Goal: Task Accomplishment & Management: Manage account settings

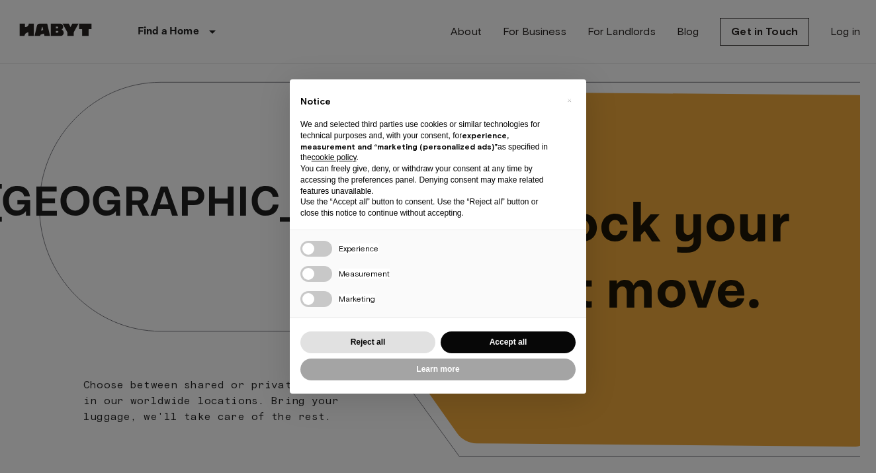
click at [714, 288] on div "× Notice We and selected third parties use cookies or similar technologies for …" at bounding box center [438, 236] width 876 height 473
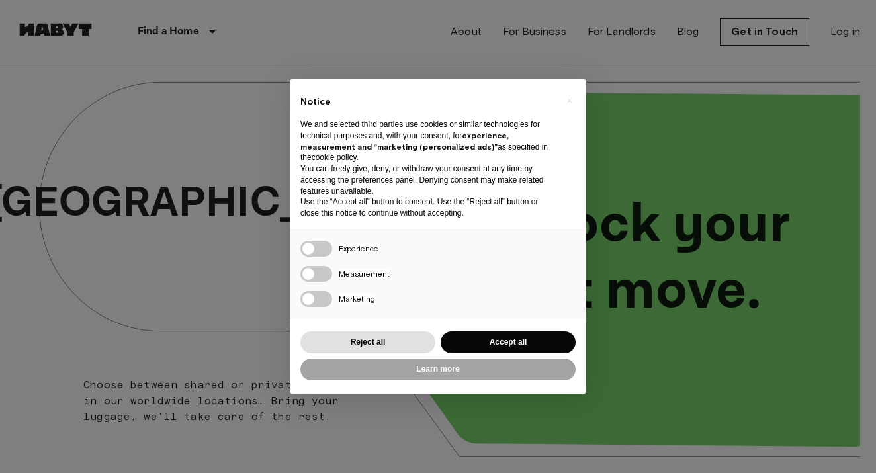
click at [309, 326] on div "× Notice We and selected third parties use cookies or similar technologies for …" at bounding box center [438, 236] width 296 height 314
click at [322, 345] on button "Reject all" at bounding box center [367, 343] width 135 height 22
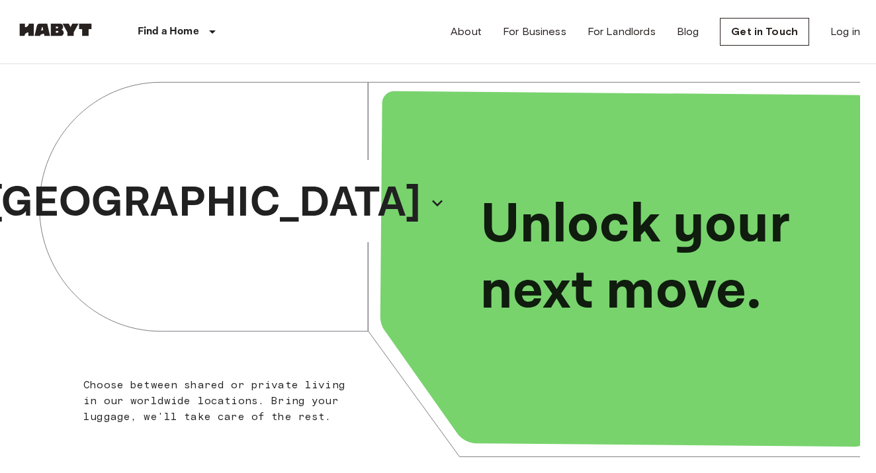
click at [844, 15] on div "About For Business For Landlords Blog Get in Touch Log in" at bounding box center [656, 32] width 410 height 64
click at [840, 29] on link "Log in" at bounding box center [845, 32] width 30 height 16
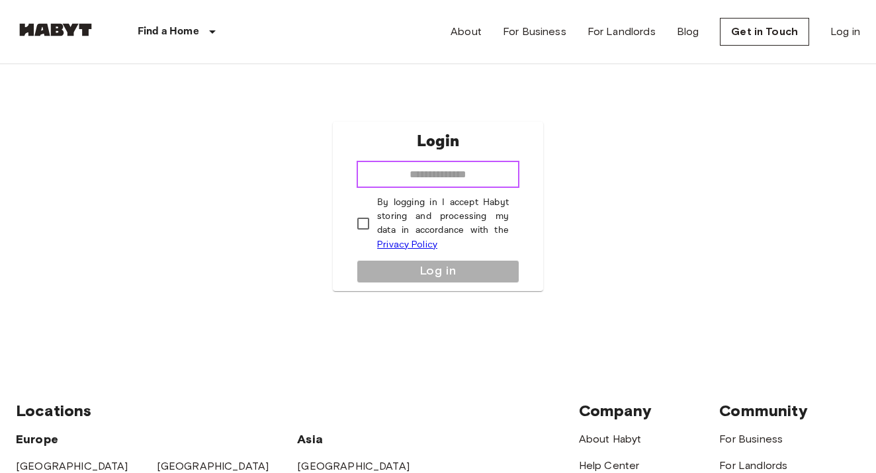
click at [431, 181] on input "email" at bounding box center [438, 174] width 163 height 26
type input "*"
type input "**********"
click at [439, 196] on p "By logging in I accept Habyt storing and processing my data in accordance with …" at bounding box center [443, 224] width 132 height 56
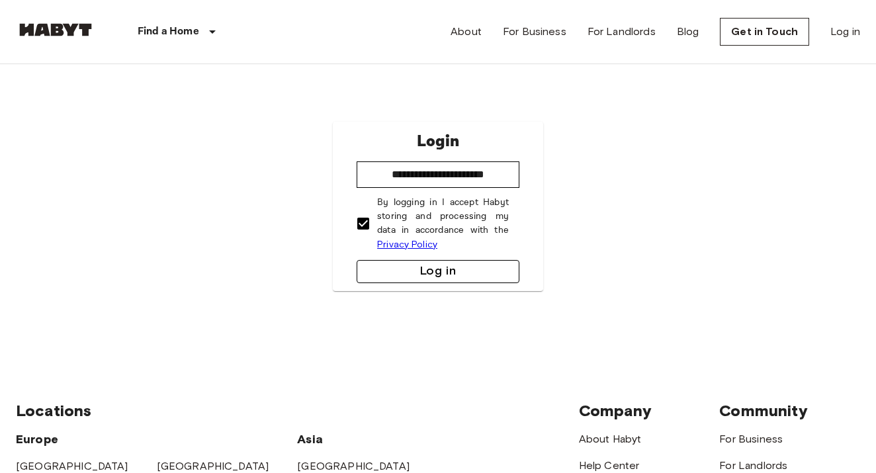
click at [453, 261] on button "Log in" at bounding box center [438, 271] width 163 height 23
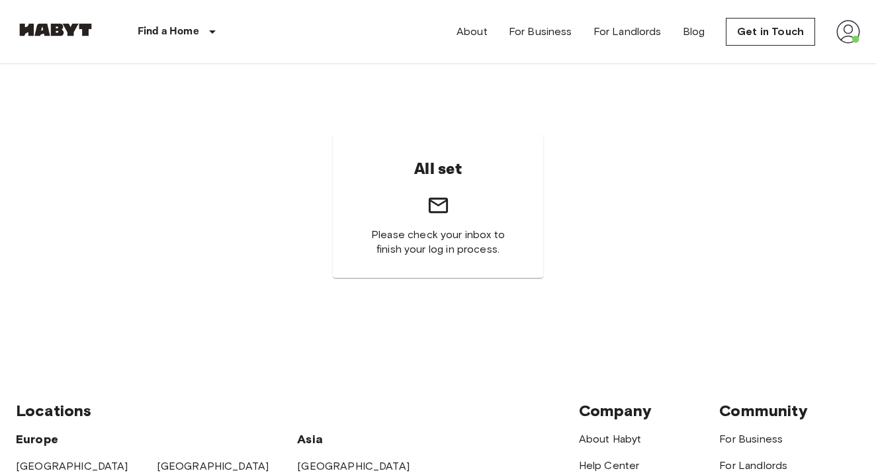
click at [588, 162] on div "All set Please check your inbox to finish your log in process." at bounding box center [438, 206] width 844 height 284
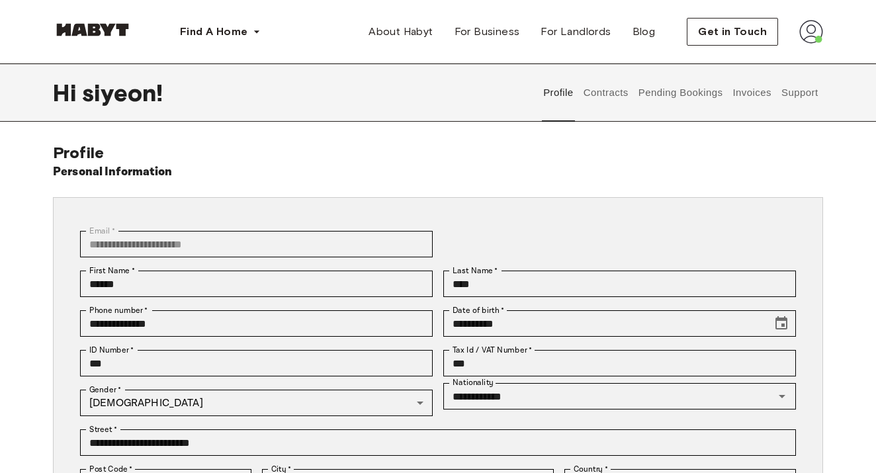
click at [807, 37] on img at bounding box center [811, 32] width 24 height 24
click at [621, 180] on div "Personal Information" at bounding box center [438, 172] width 770 height 19
click at [589, 98] on button "Contracts" at bounding box center [606, 93] width 48 height 58
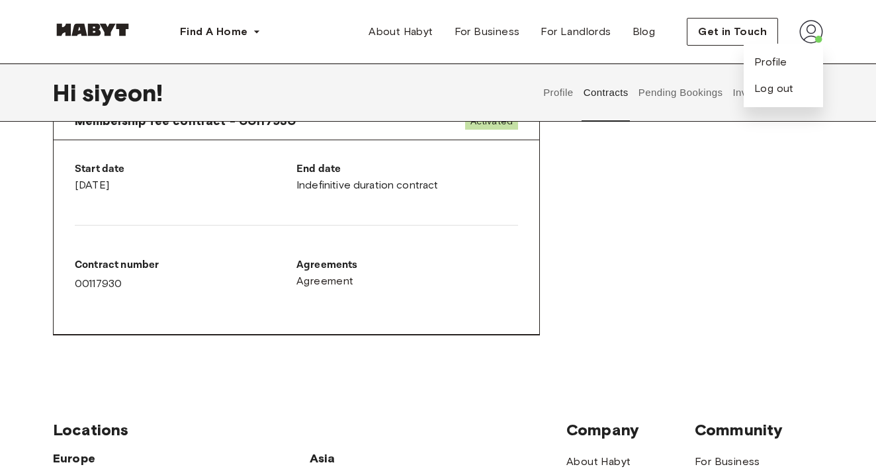
scroll to position [682, 1]
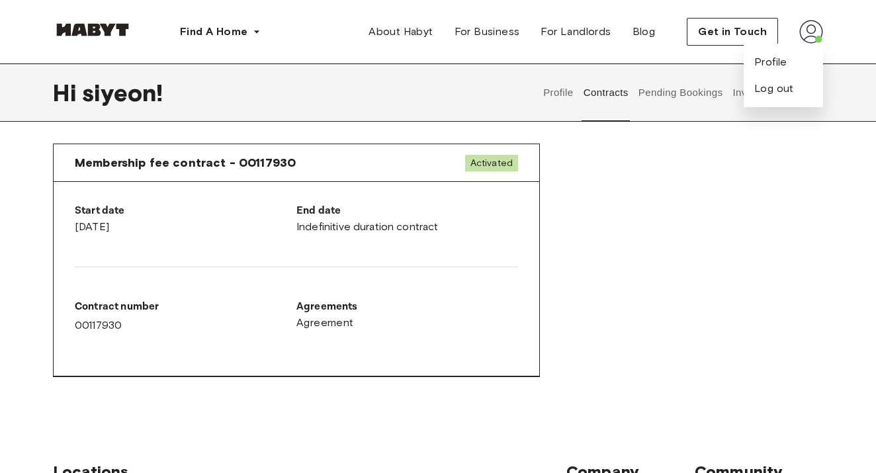
click at [492, 155] on span "Activated" at bounding box center [491, 163] width 53 height 17
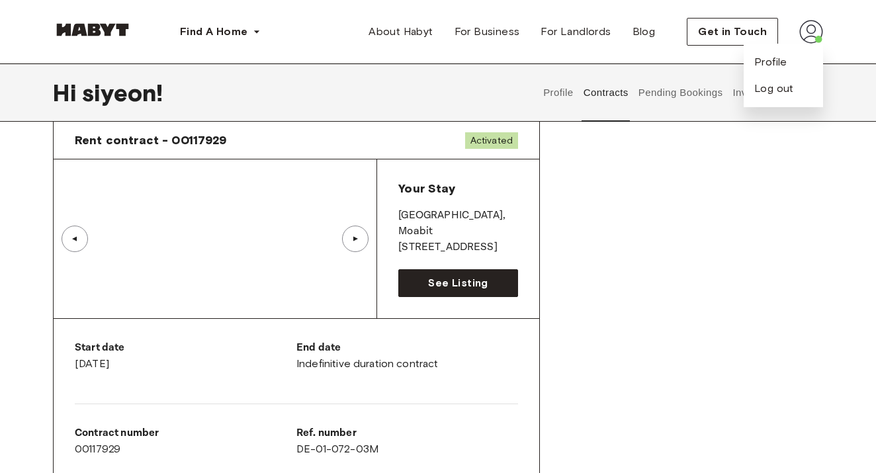
scroll to position [50, 0]
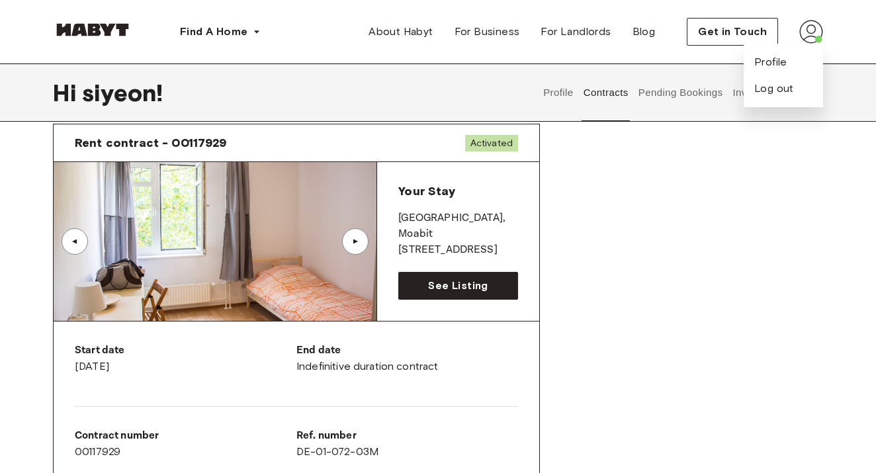
click at [433, 242] on p "[STREET_ADDRESS]" at bounding box center [458, 250] width 120 height 16
click at [435, 288] on span "See Listing" at bounding box center [458, 286] width 60 height 16
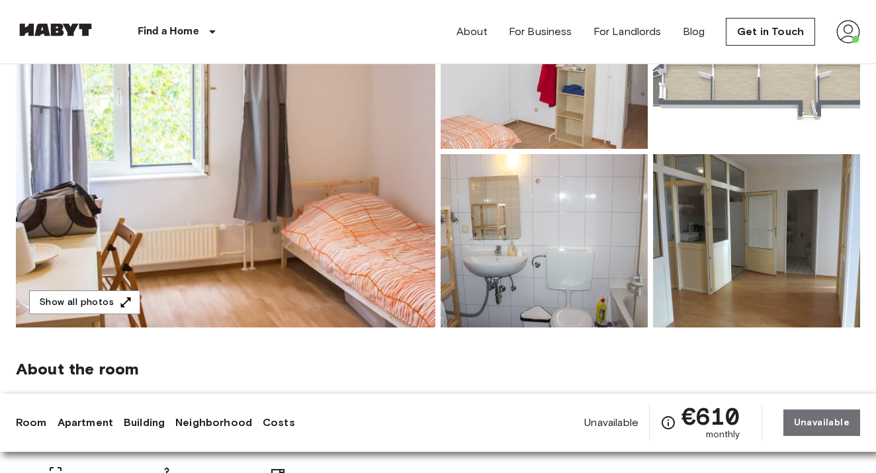
scroll to position [199, 0]
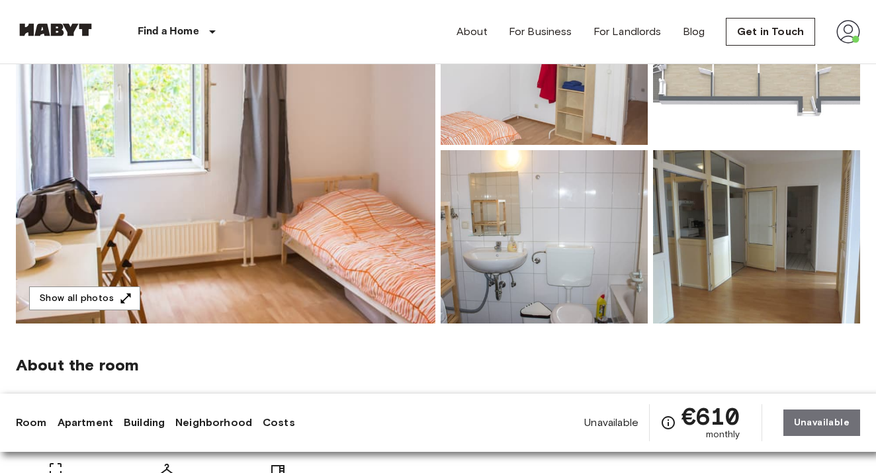
click at [126, 286] on img at bounding box center [226, 148] width 420 height 352
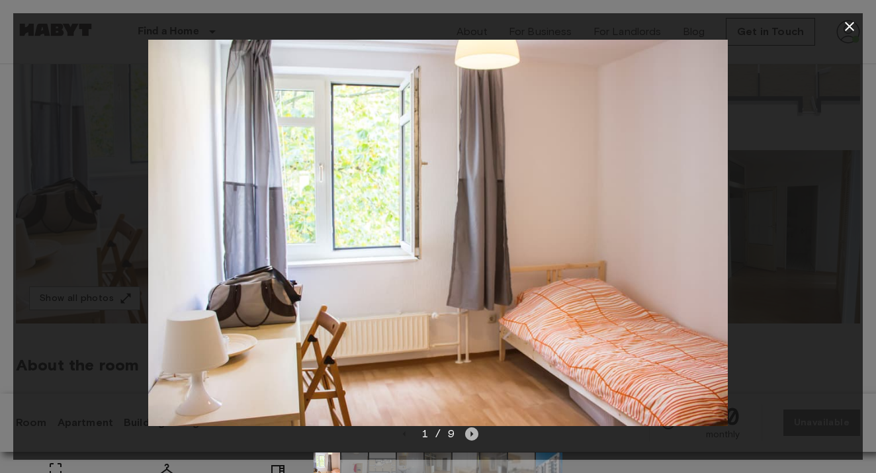
click at [472, 430] on icon "Next image" at bounding box center [471, 433] width 13 height 13
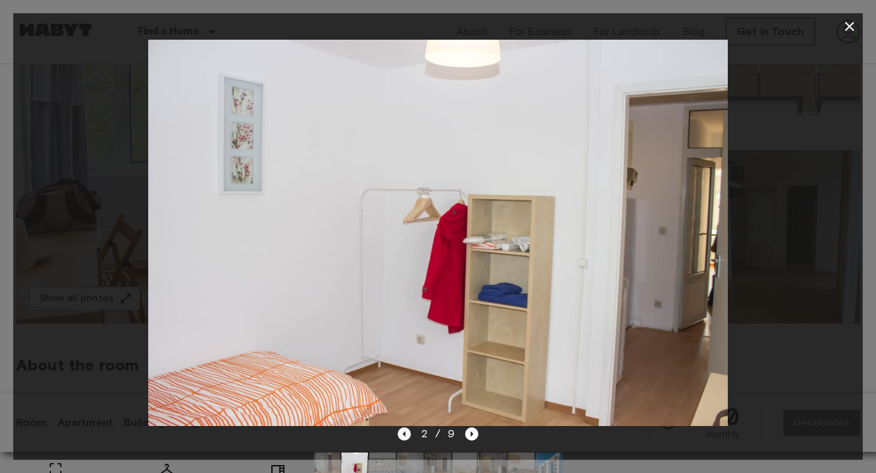
click at [404, 437] on icon "Previous image" at bounding box center [404, 433] width 13 height 13
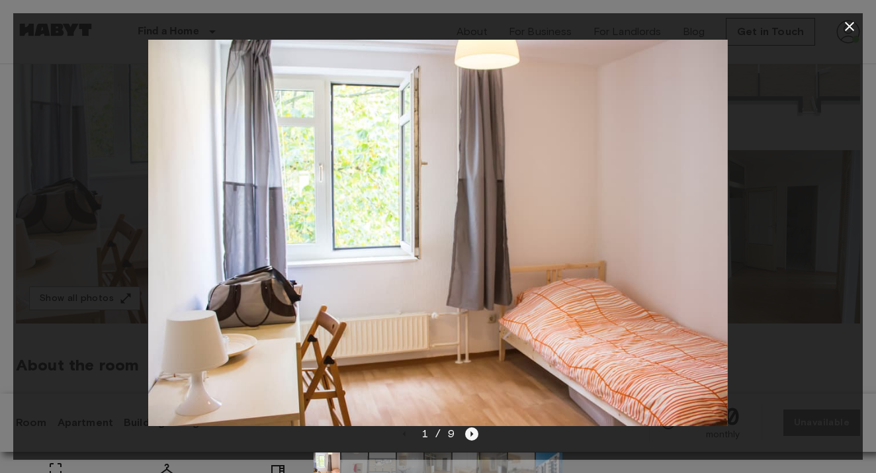
click at [472, 437] on icon "Next image" at bounding box center [471, 433] width 13 height 13
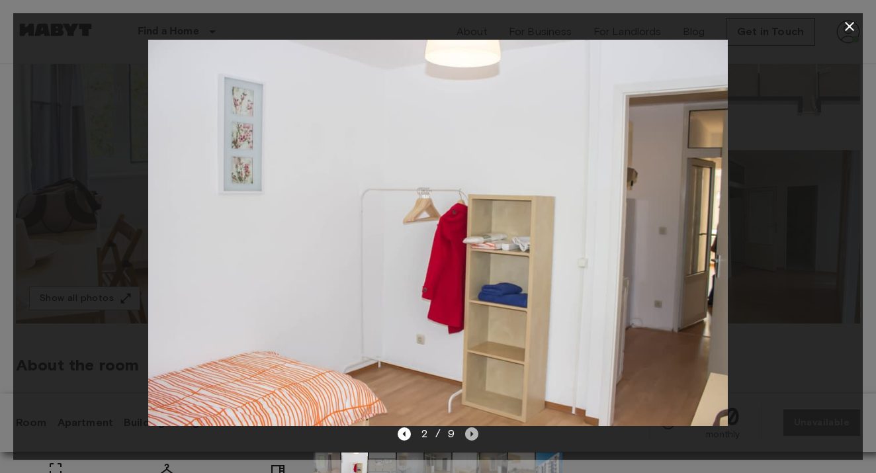
click at [468, 440] on icon "Next image" at bounding box center [471, 433] width 13 height 13
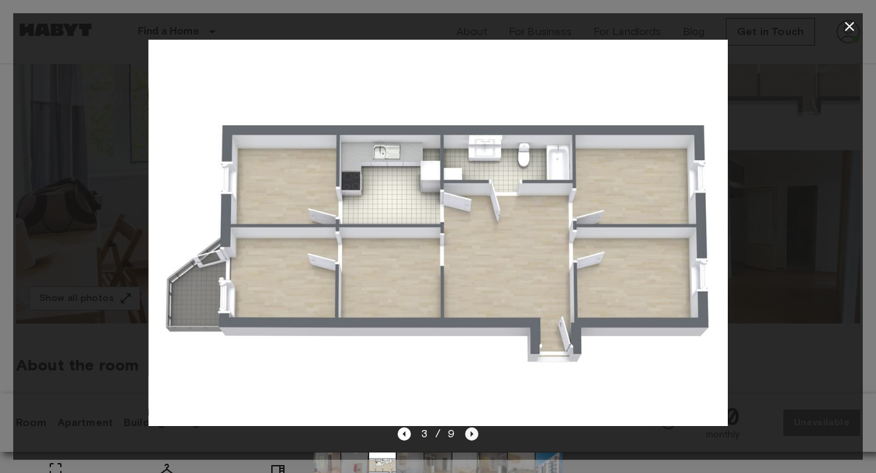
click at [468, 440] on icon "Next image" at bounding box center [471, 433] width 13 height 13
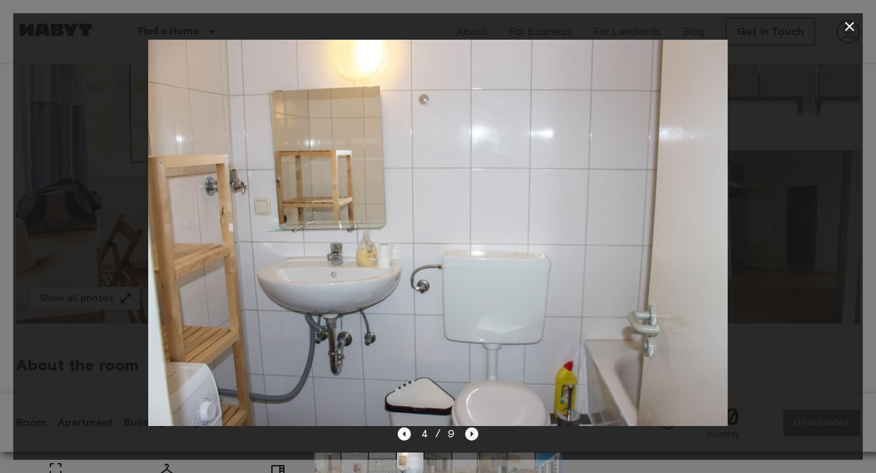
click at [475, 435] on icon "Next image" at bounding box center [471, 433] width 13 height 13
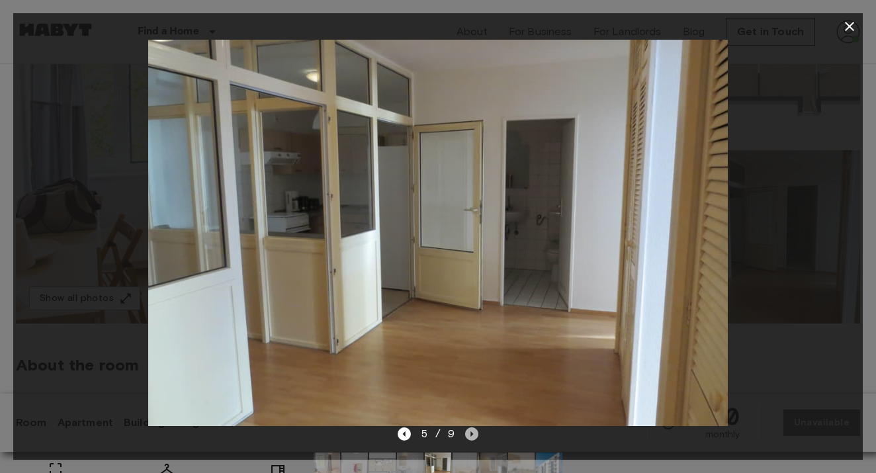
click at [472, 439] on icon "Next image" at bounding box center [471, 433] width 13 height 13
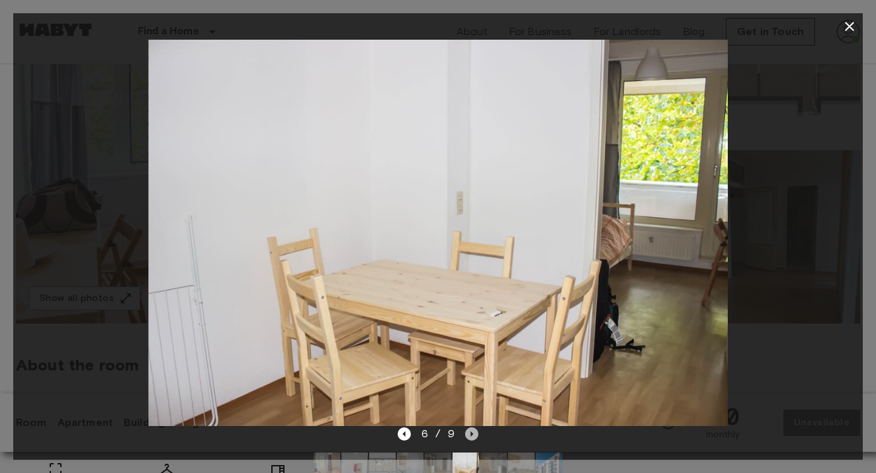
click at [472, 439] on icon "Next image" at bounding box center [471, 433] width 13 height 13
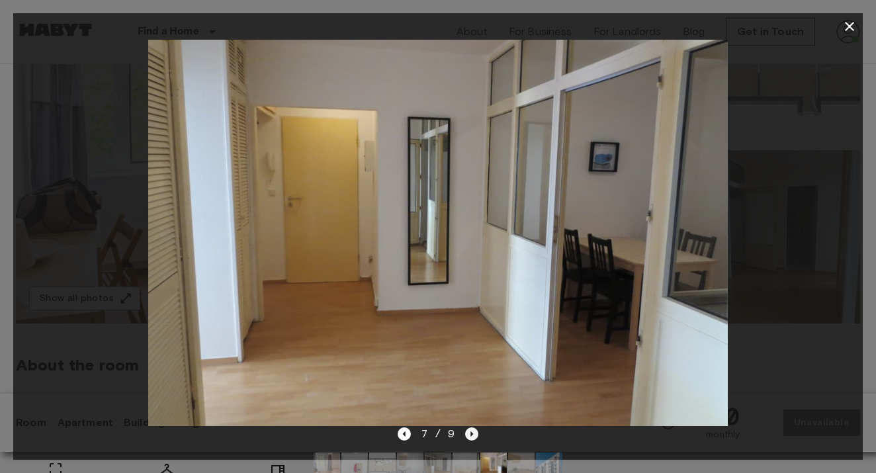
click at [471, 432] on icon "Next image" at bounding box center [471, 433] width 13 height 13
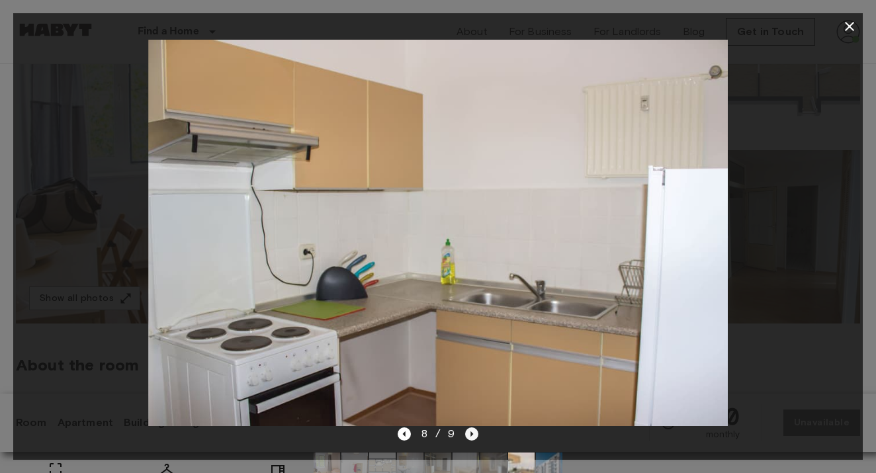
click at [471, 432] on icon "Next image" at bounding box center [471, 433] width 13 height 13
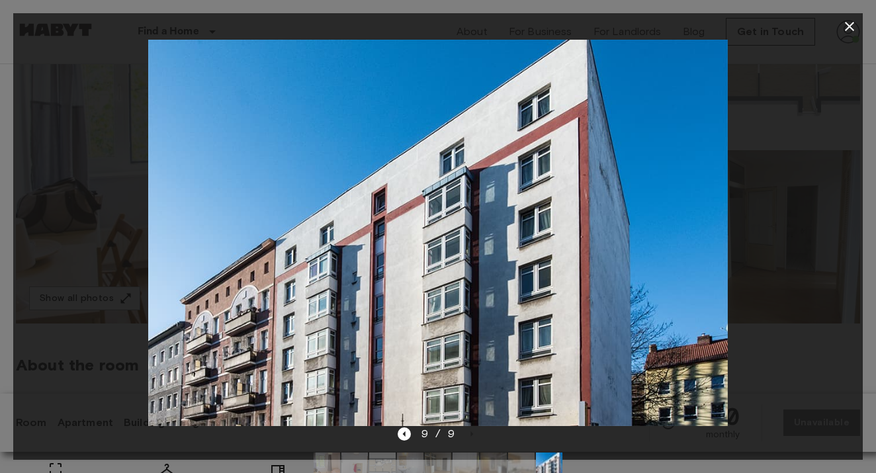
click at [807, 170] on div at bounding box center [438, 233] width 850 height 386
click at [108, 161] on div at bounding box center [438, 233] width 850 height 386
click at [845, 25] on icon "button" at bounding box center [849, 26] width 9 height 9
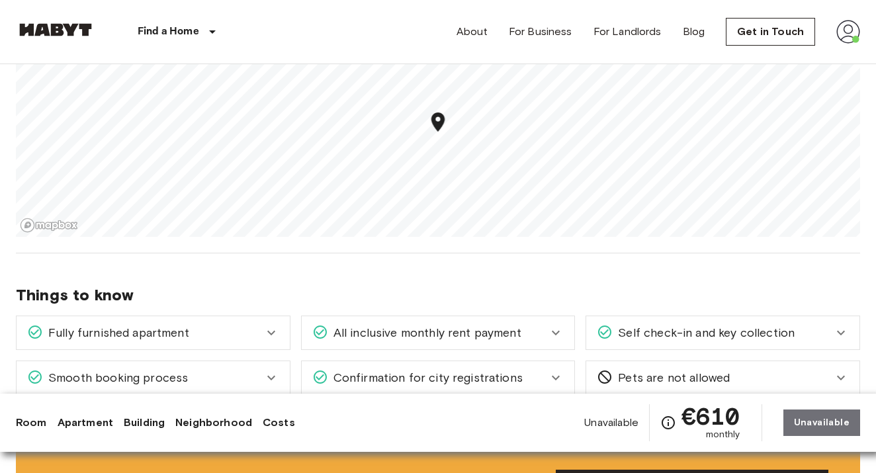
scroll to position [930, 0]
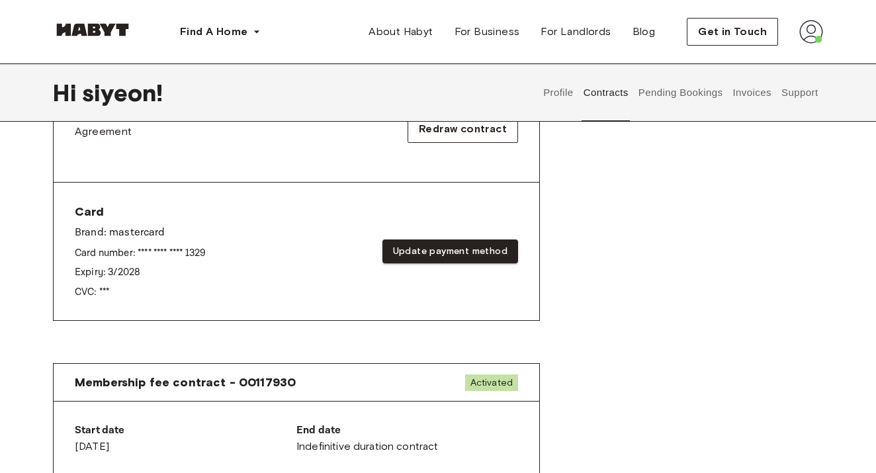
scroll to position [330, 0]
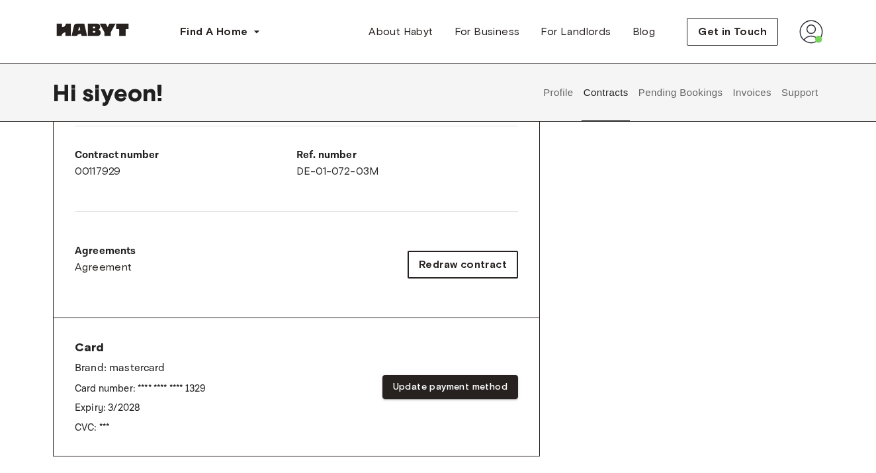
click at [457, 268] on span "Redraw contract" at bounding box center [463, 265] width 88 height 16
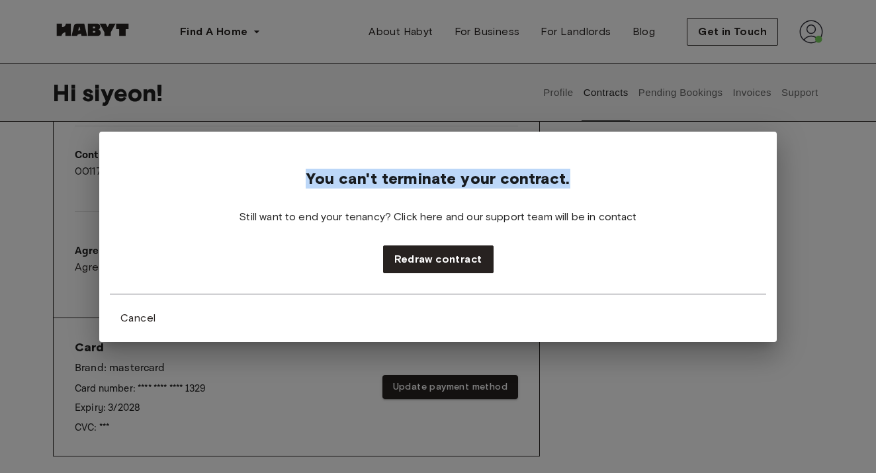
drag, startPoint x: 428, startPoint y: 159, endPoint x: 497, endPoint y: 193, distance: 76.6
click at [497, 193] on div "You can't terminate your contract. Still want to end your tenancy? Click here a…" at bounding box center [438, 207] width 656 height 131
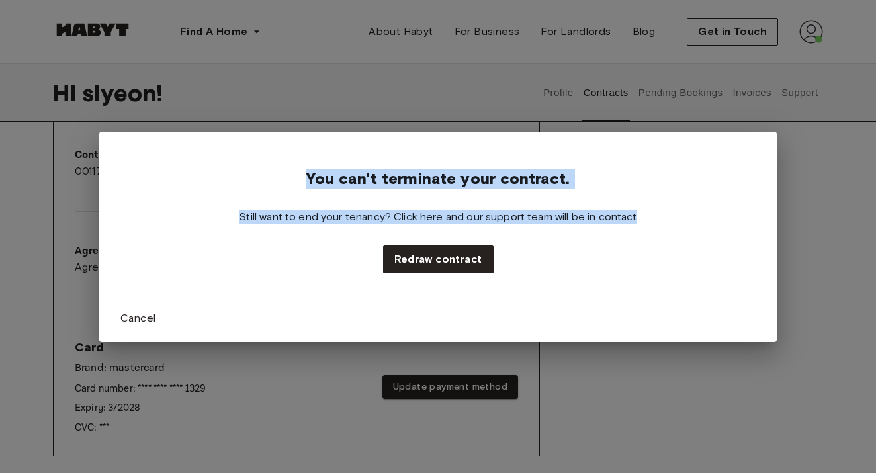
drag, startPoint x: 650, startPoint y: 214, endPoint x: 360, endPoint y: 156, distance: 296.1
click at [360, 156] on div "You can't terminate your contract. Still want to end your tenancy? Click here a…" at bounding box center [438, 207] width 656 height 131
copy div "You can't terminate your contract. Still want to end your tenancy? Click here a…"
click at [146, 325] on span "Cancel" at bounding box center [137, 318] width 35 height 16
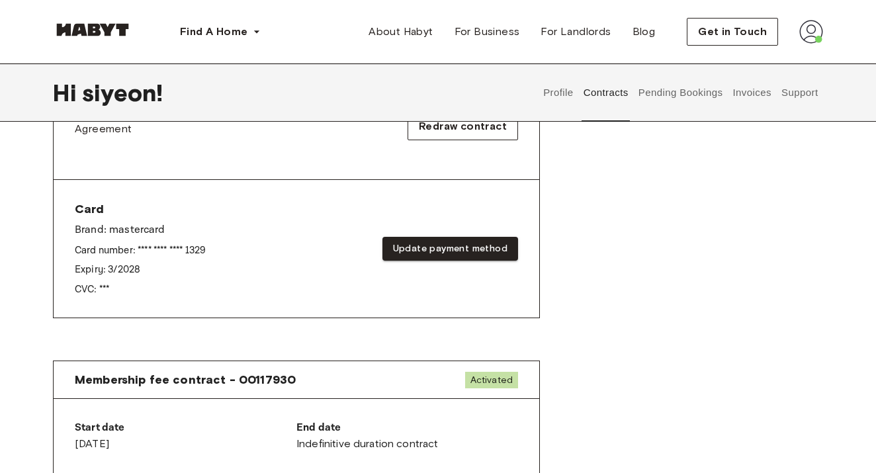
scroll to position [470, 0]
